Goal: Information Seeking & Learning: Understand process/instructions

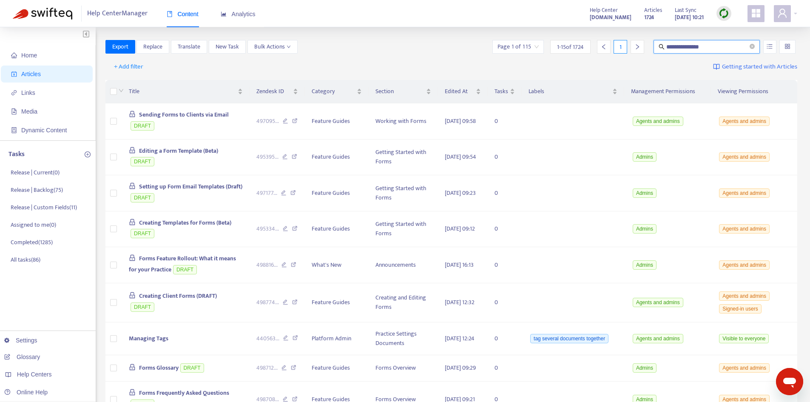
type input "**********"
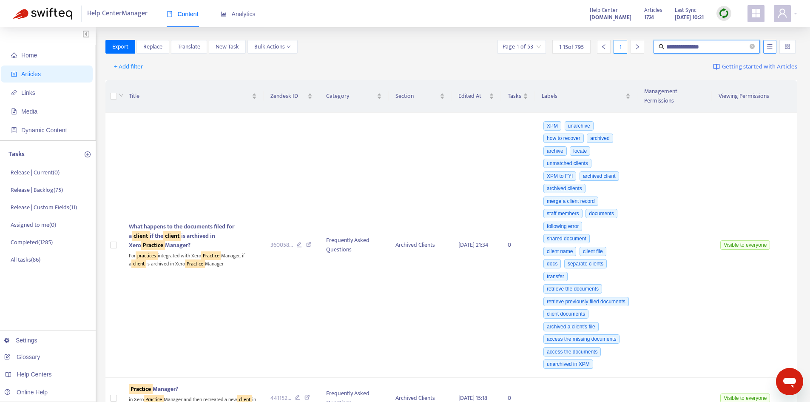
click at [771, 49] on icon "unordered-list" at bounding box center [770, 46] width 6 height 6
click at [728, 76] on span "Match Exact Phrase" at bounding box center [741, 75] width 55 height 9
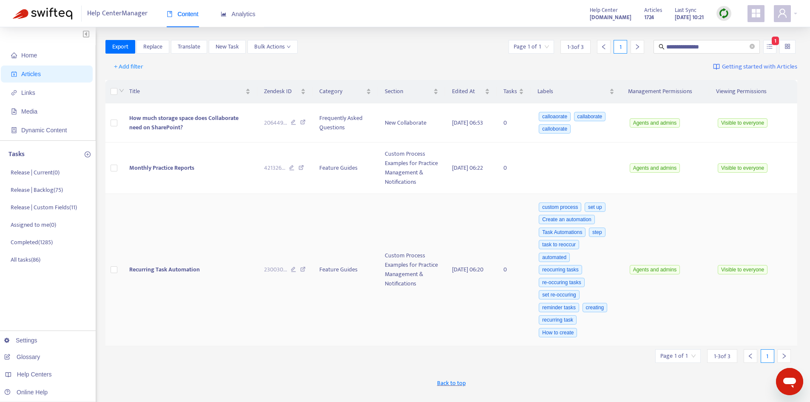
click at [194, 249] on td "Recurring Task Automation" at bounding box center [189, 270] width 135 height 152
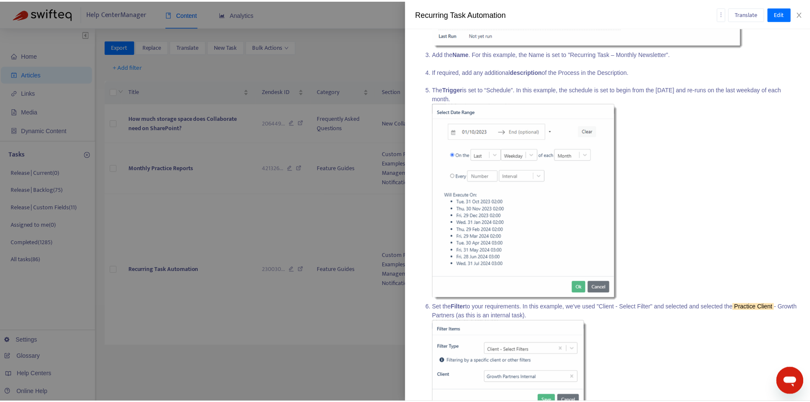
scroll to position [680, 0]
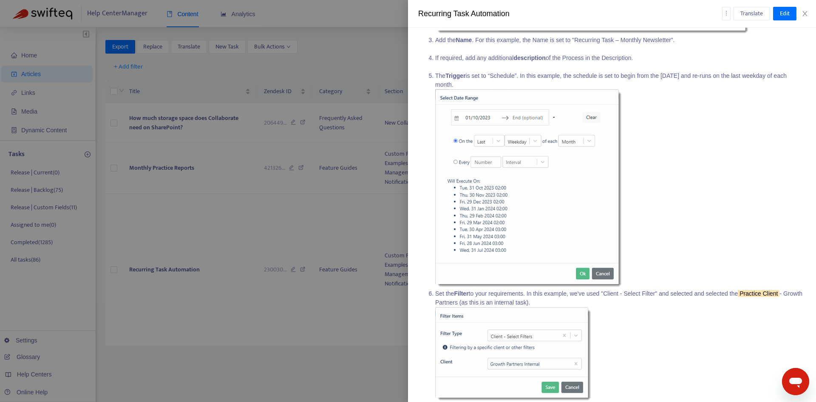
click at [681, 287] on li "The Trigger is set to “Schedule”. In this example, the schedule is set to begin…" at bounding box center [620, 180] width 371 height 218
click at [759, 294] on sqkw "Practice Client" at bounding box center [759, 293] width 42 height 7
drag, startPoint x: 742, startPoint y: 294, endPoint x: 782, endPoint y: 294, distance: 39.5
click at [782, 294] on li "Set the Filter to your requirements. In this example, we've used "Client - Sele…" at bounding box center [620, 346] width 371 height 114
copy li "Practice Client"
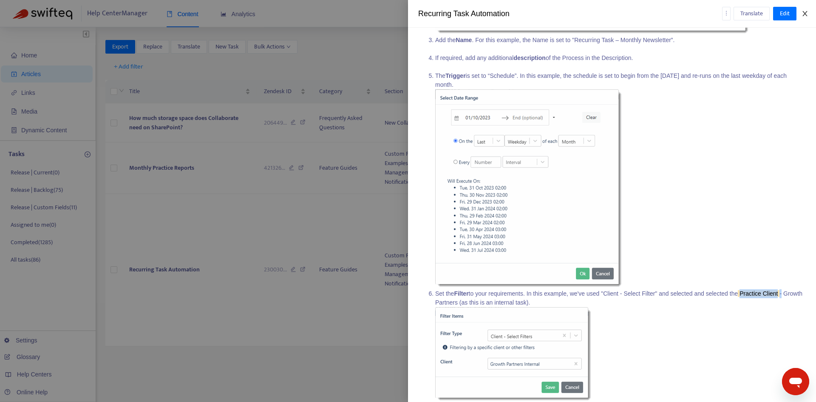
click at [803, 17] on icon "close" at bounding box center [805, 13] width 7 height 7
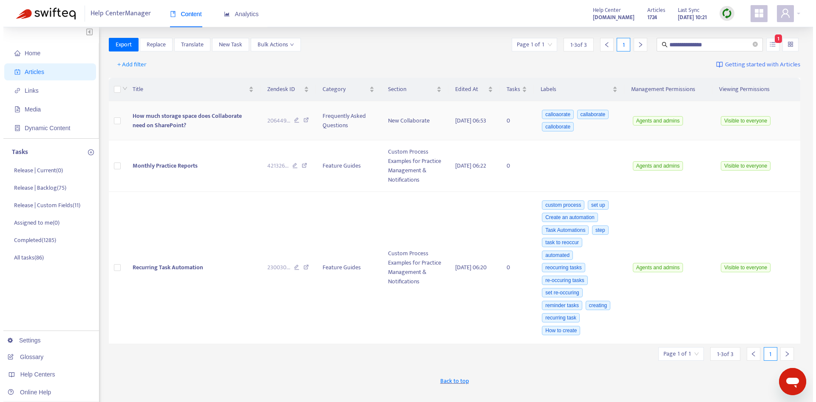
scroll to position [0, 0]
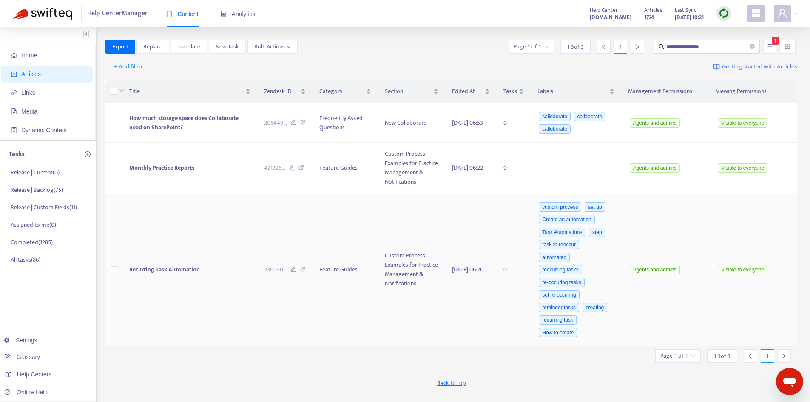
click at [170, 227] on td "Recurring Task Automation" at bounding box center [189, 270] width 135 height 152
click at [180, 250] on td "Recurring Task Automation" at bounding box center [189, 270] width 135 height 152
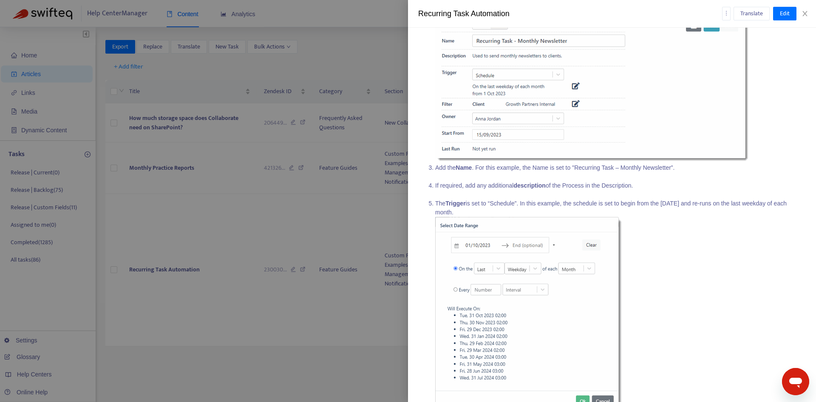
scroll to position [850, 0]
